Goal: Information Seeking & Learning: Learn about a topic

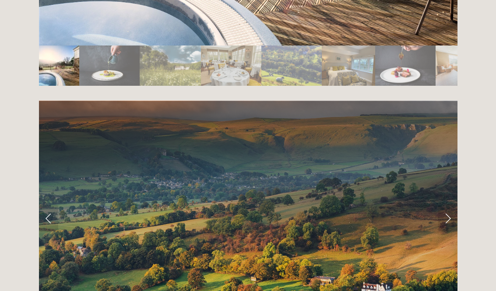
scroll to position [1657, 0]
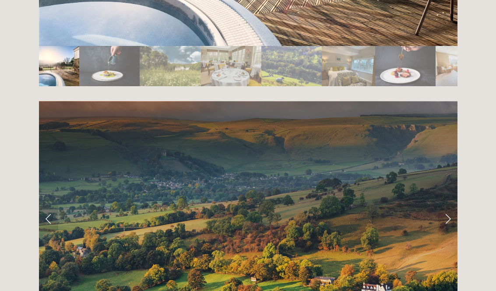
click at [449, 206] on link "Next Slide" at bounding box center [447, 219] width 19 height 26
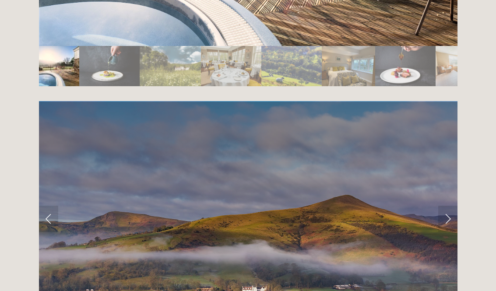
click at [448, 206] on link "Next Slide" at bounding box center [447, 219] width 19 height 26
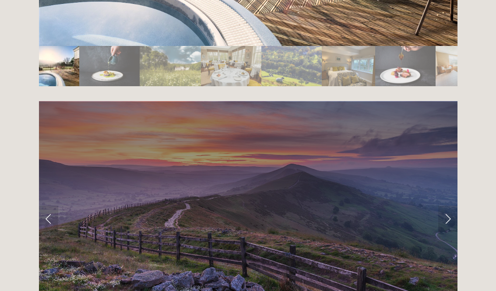
click at [447, 206] on link "Next Slide" at bounding box center [447, 219] width 19 height 26
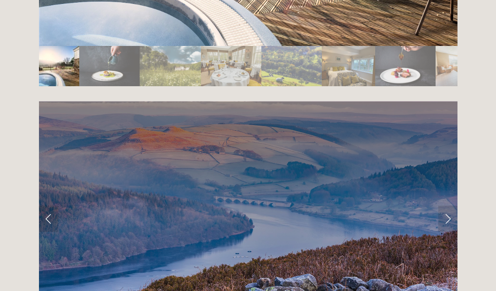
click at [448, 206] on link "Next Slide" at bounding box center [447, 219] width 19 height 26
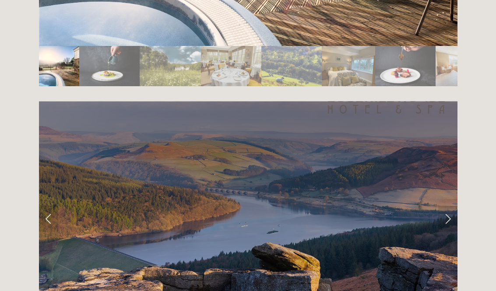
click at [452, 206] on link "Next Slide" at bounding box center [447, 219] width 19 height 26
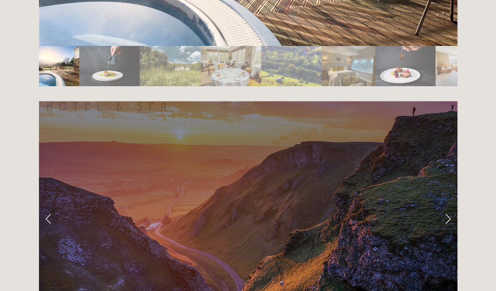
click at [454, 206] on link "Next Slide" at bounding box center [447, 219] width 19 height 26
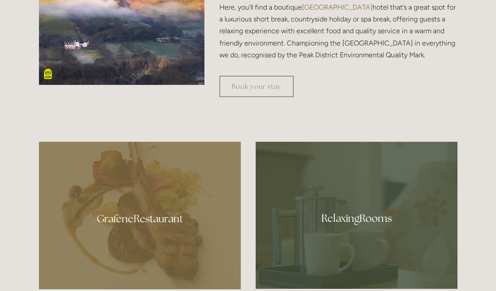
scroll to position [373, 0]
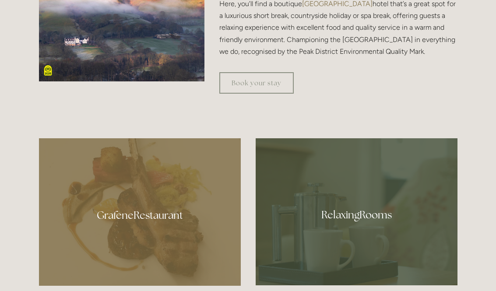
click at [388, 229] on div at bounding box center [357, 212] width 202 height 147
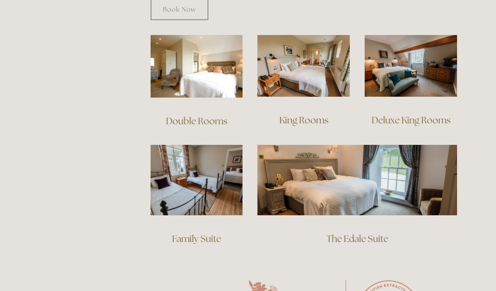
scroll to position [608, 0]
click at [430, 115] on link "Deluxe King Rooms" at bounding box center [411, 121] width 79 height 12
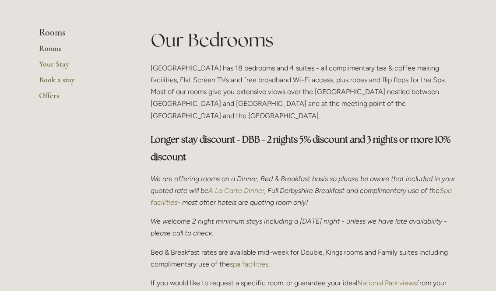
scroll to position [196, 0]
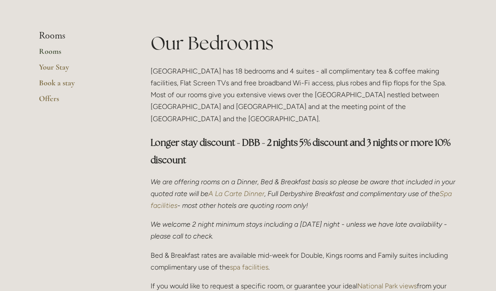
click at [264, 190] on em "A La Carte Dinner" at bounding box center [236, 194] width 56 height 8
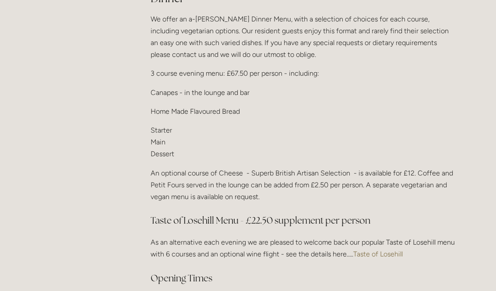
scroll to position [1106, 0]
click at [384, 250] on link "Taste of Losehill" at bounding box center [377, 254] width 49 height 8
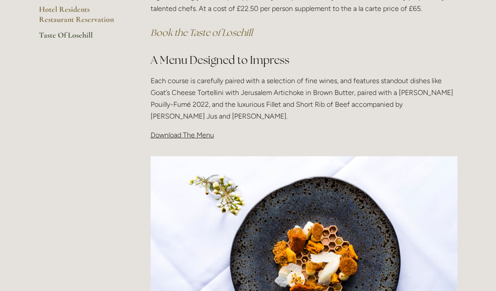
scroll to position [250, 0]
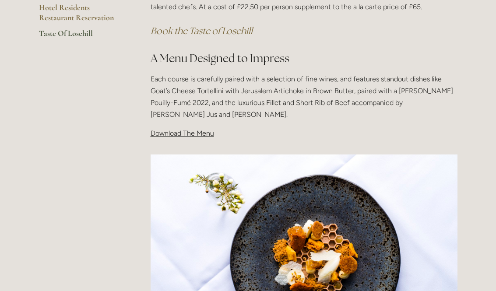
click at [192, 136] on span "Download The Menu" at bounding box center [182, 133] width 63 height 8
click at [188, 134] on span "Download The Menu" at bounding box center [182, 133] width 63 height 8
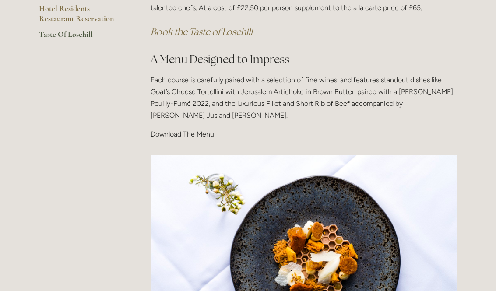
click at [196, 141] on div "Taste Of Losehill Embark on a Culinary Journey with our "Taste of Losehill" Exp…" at bounding box center [304, 36] width 322 height 224
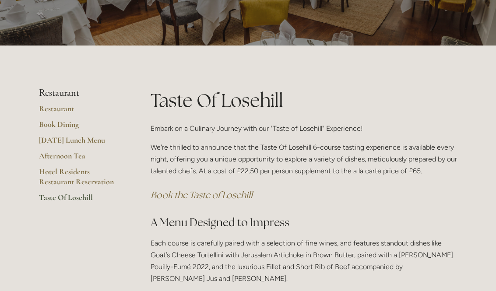
scroll to position [85, 0]
click at [61, 110] on link "Restaurant" at bounding box center [81, 112] width 84 height 16
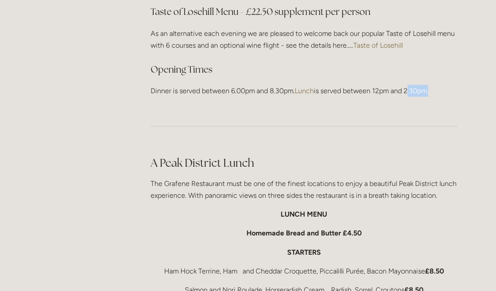
scroll to position [1315, 0]
click at [379, 41] on link "Taste of Losehill" at bounding box center [377, 45] width 49 height 8
